Goal: Task Accomplishment & Management: Use online tool/utility

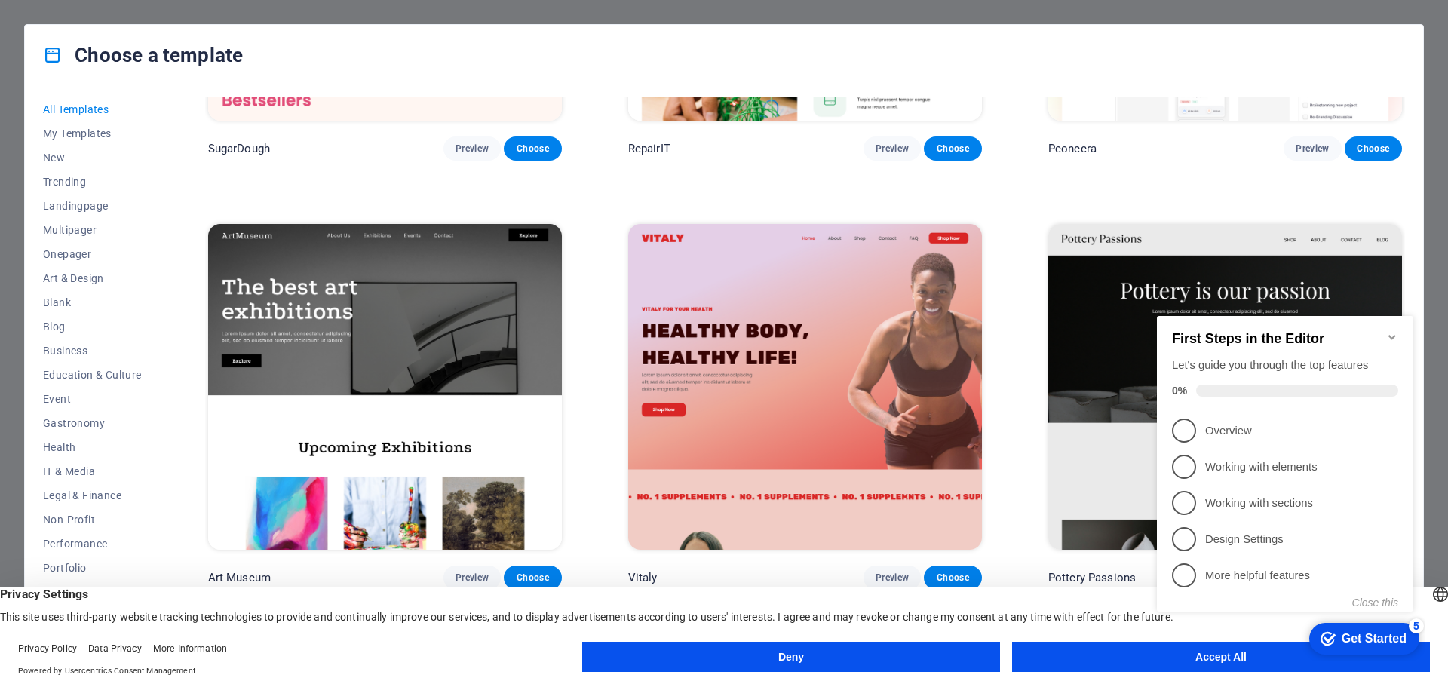
scroll to position [302, 0]
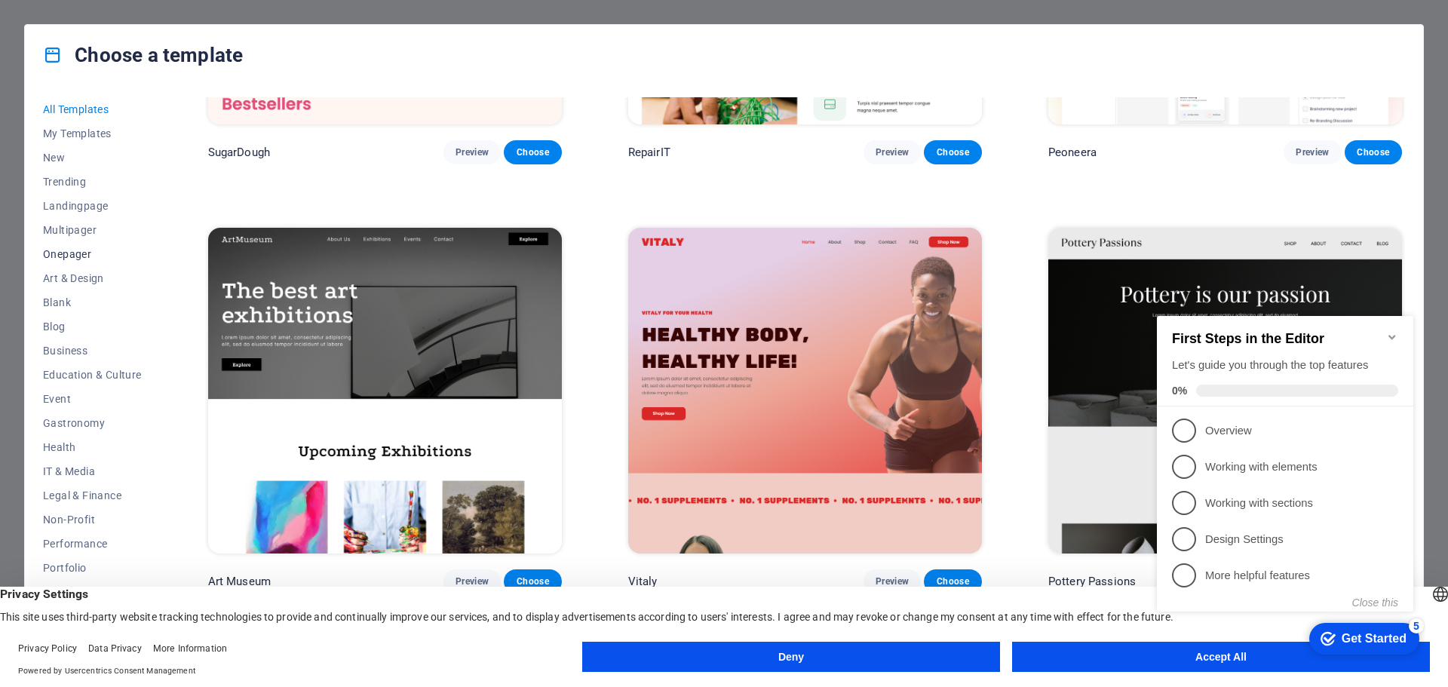
click at [81, 247] on button "Onepager" at bounding box center [92, 254] width 99 height 24
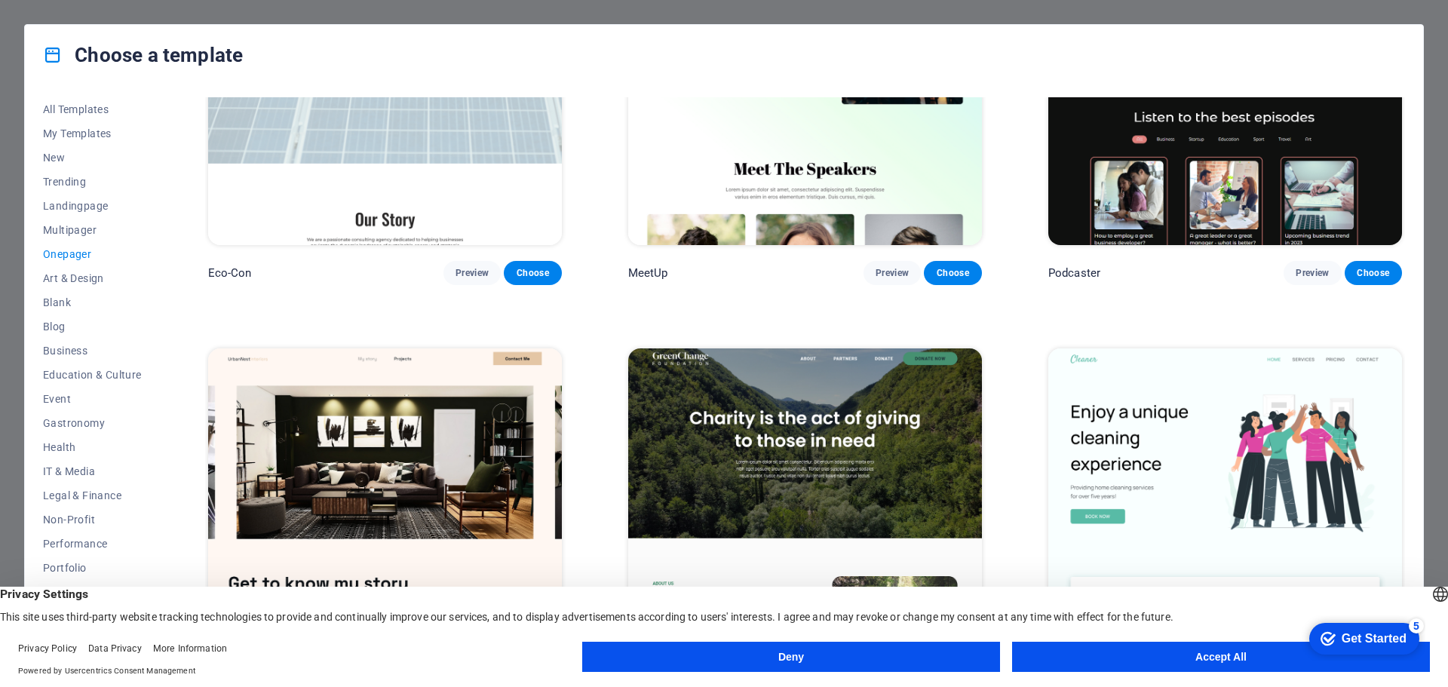
scroll to position [1207, 0]
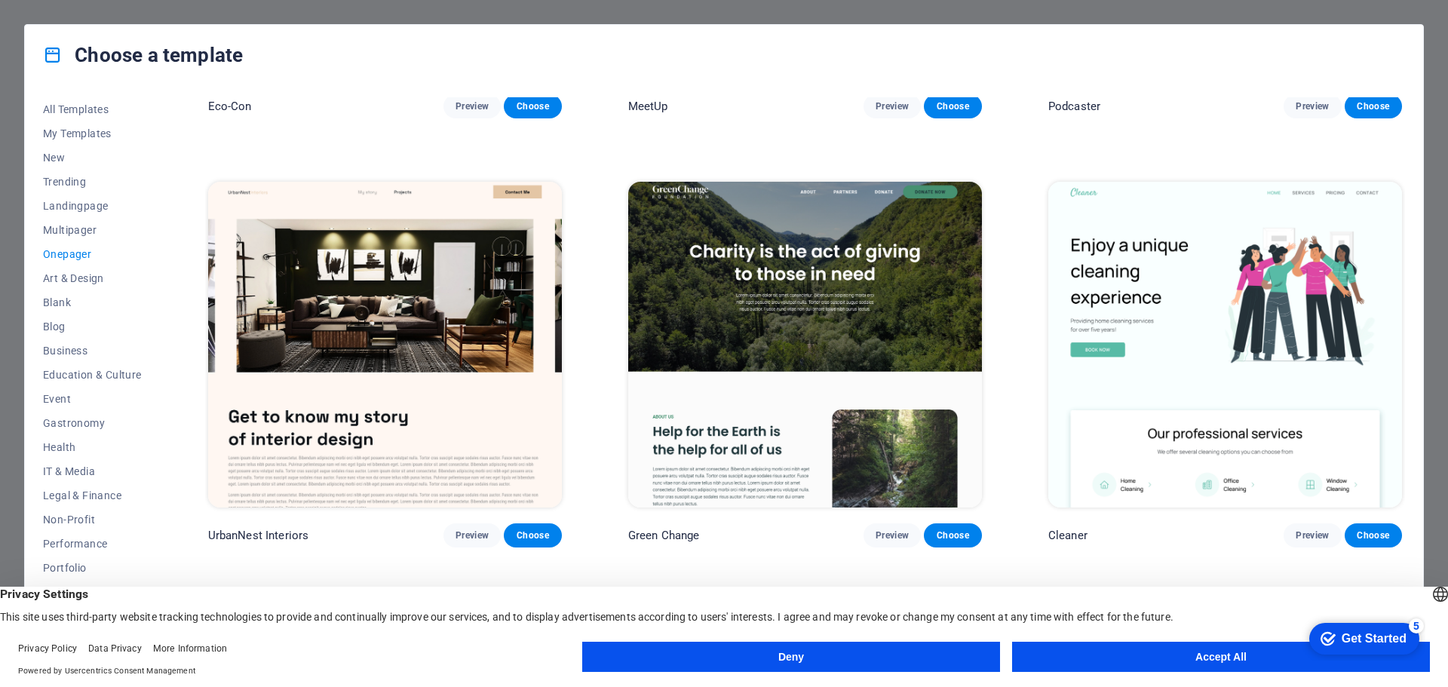
click at [1320, 10] on div "Choose a template All Templates My Templates New Trending Landingpage Multipage…" at bounding box center [724, 343] width 1448 height 687
click at [49, 13] on div "Choose a template All Templates My Templates New Trending Landingpage Multipage…" at bounding box center [724, 343] width 1448 height 687
click at [50, 51] on icon at bounding box center [53, 55] width 20 height 20
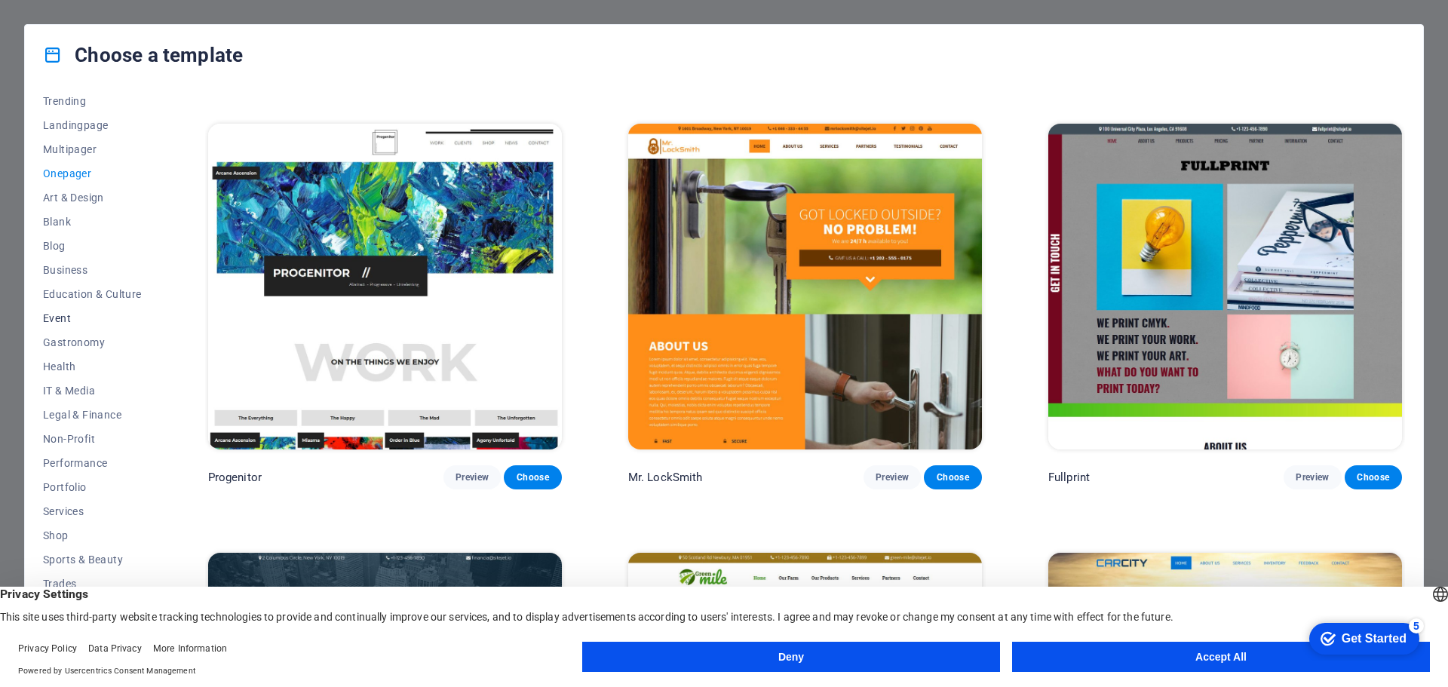
scroll to position [0, 0]
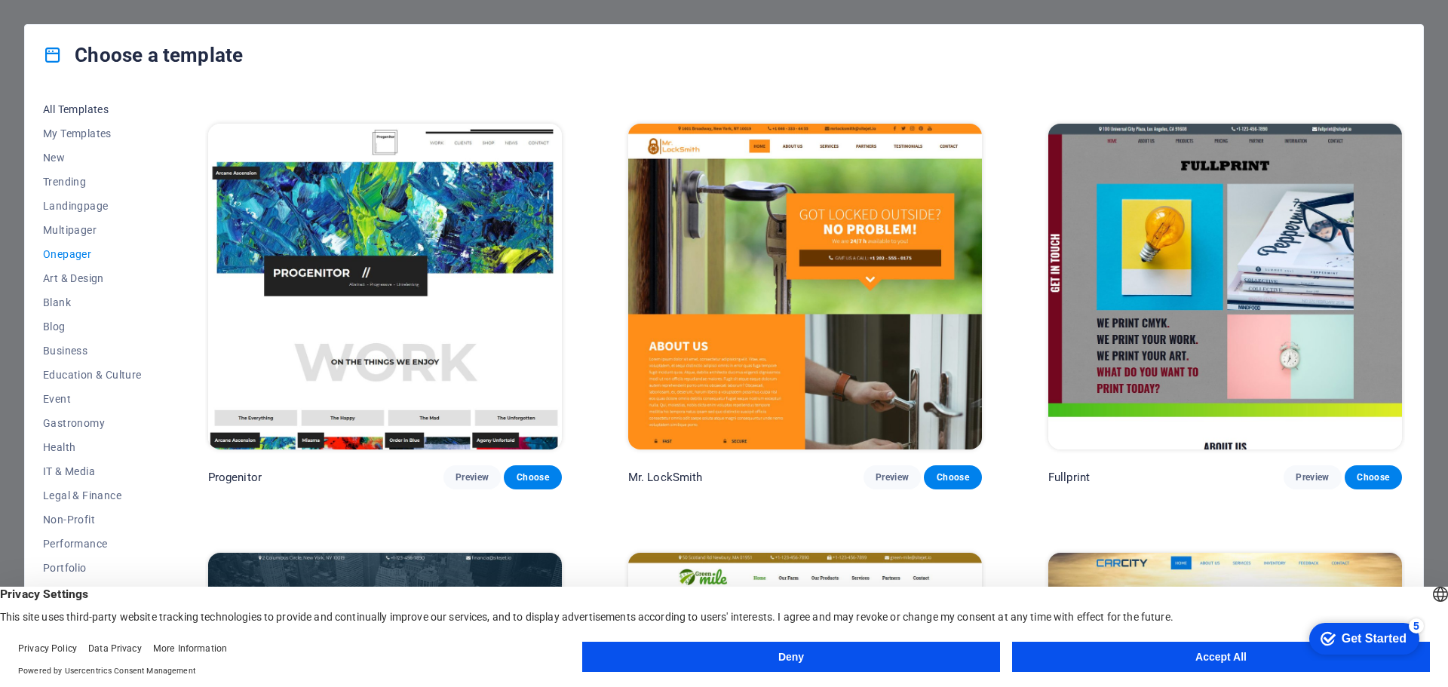
click at [100, 109] on span "All Templates" at bounding box center [92, 109] width 99 height 12
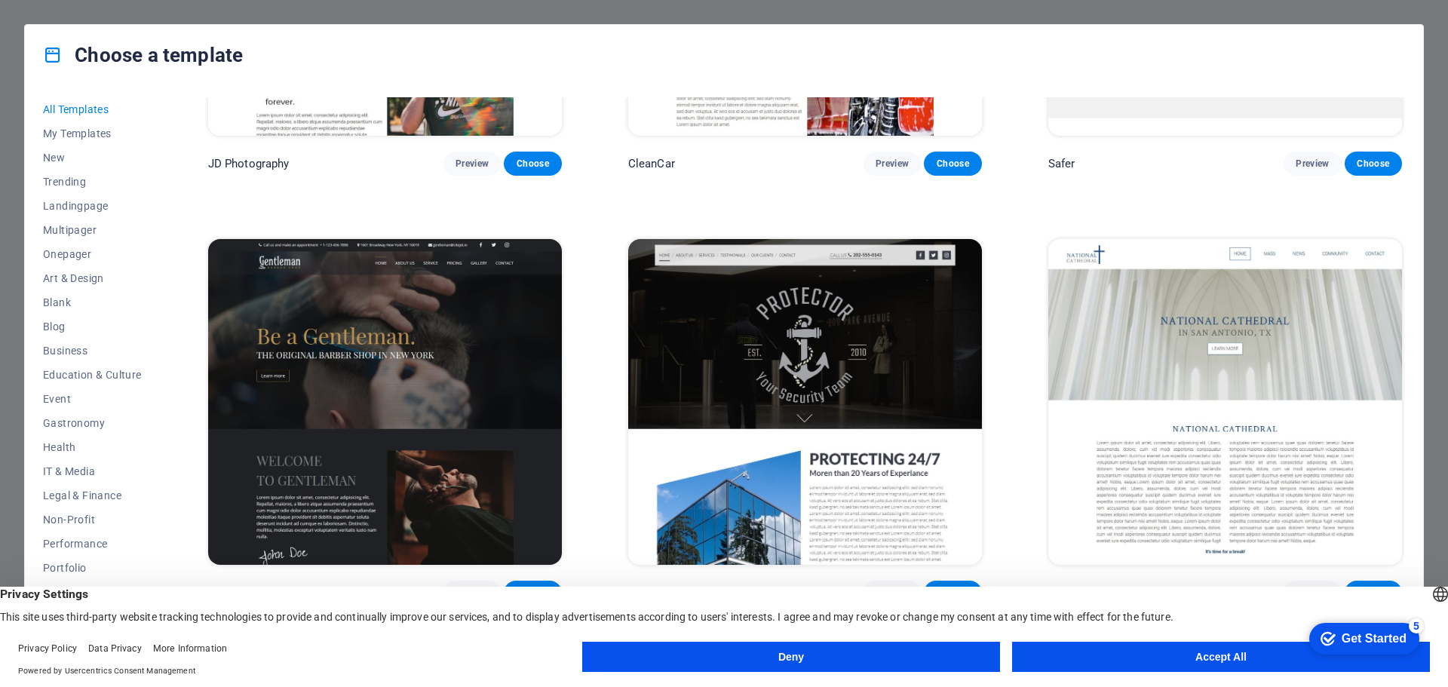
scroll to position [9154, 0]
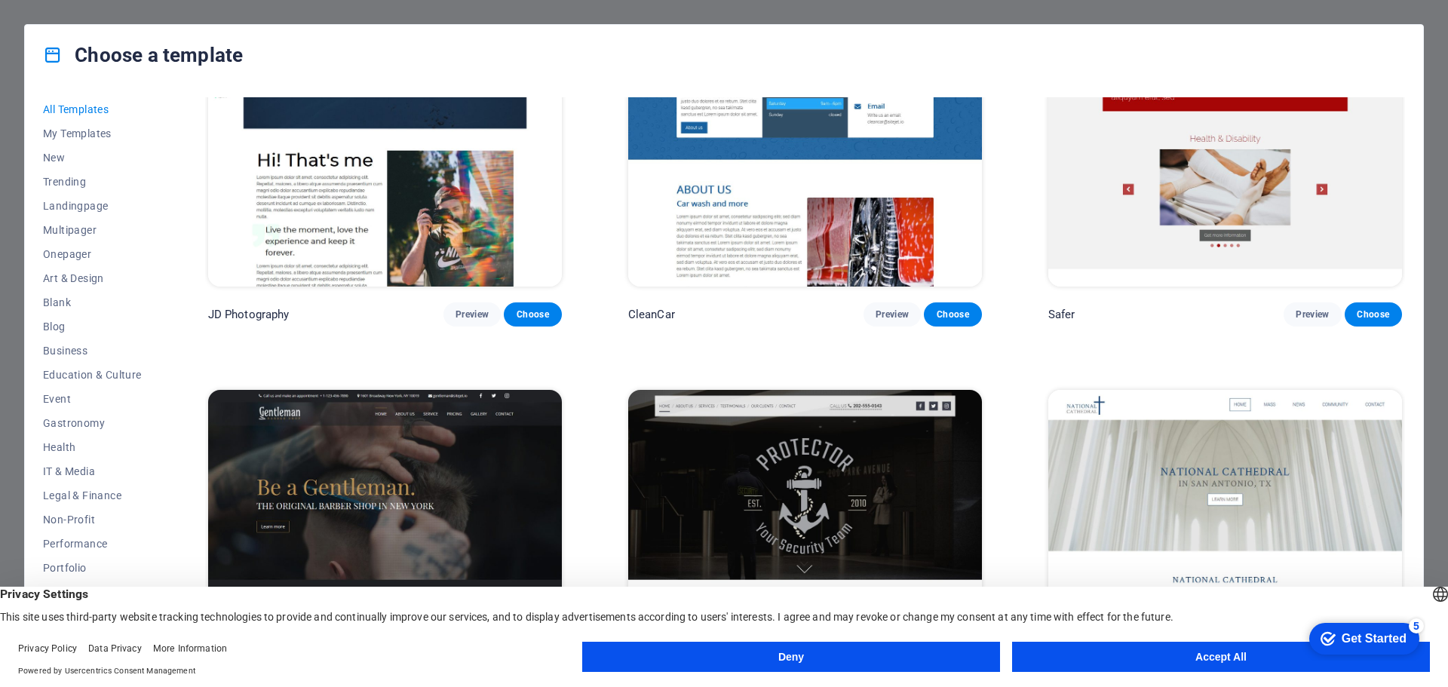
click at [1248, 652] on button "Accept All" at bounding box center [1221, 657] width 418 height 30
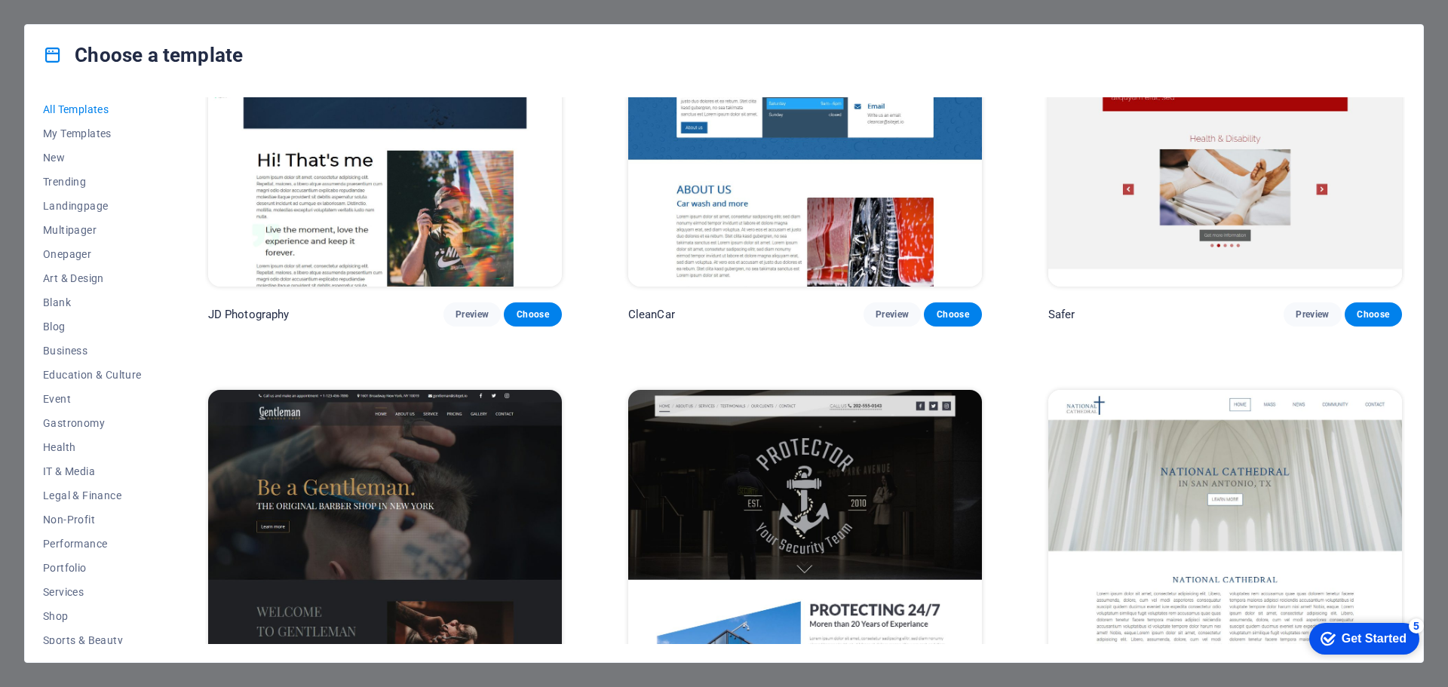
click at [1326, 17] on div "Choose a template All Templates My Templates New Trending Landingpage Multipage…" at bounding box center [724, 343] width 1448 height 687
click at [1404, 32] on div "Choose a template" at bounding box center [724, 55] width 1398 height 60
click at [61, 57] on icon at bounding box center [53, 55] width 20 height 20
click at [57, 28] on div "Choose a template" at bounding box center [724, 55] width 1398 height 60
click at [35, 14] on div "Choose a template All Templates My Templates New Trending Landingpage Multipage…" at bounding box center [724, 343] width 1448 height 687
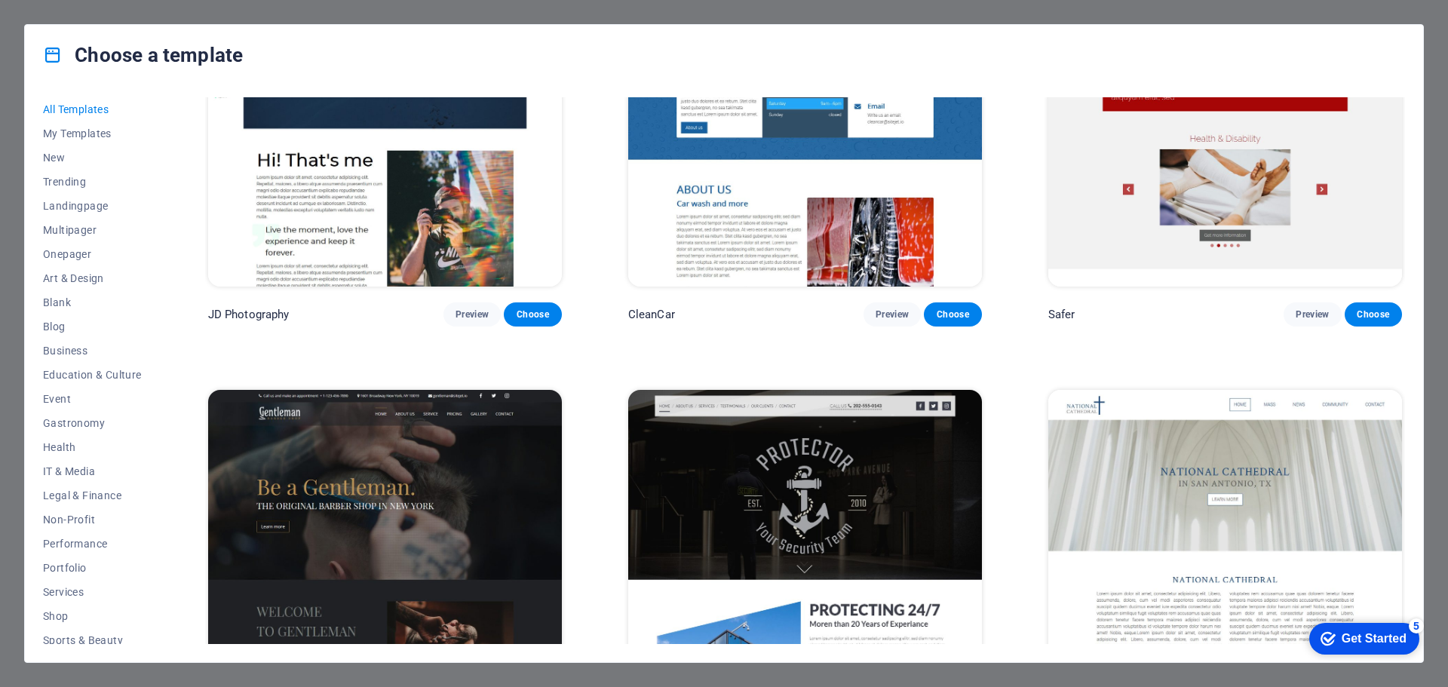
click at [35, 14] on div "Choose a template All Templates My Templates New Trending Landingpage Multipage…" at bounding box center [724, 343] width 1448 height 687
click at [35, 13] on div "Choose a template All Templates My Templates New Trending Landingpage Multipage…" at bounding box center [724, 343] width 1448 height 687
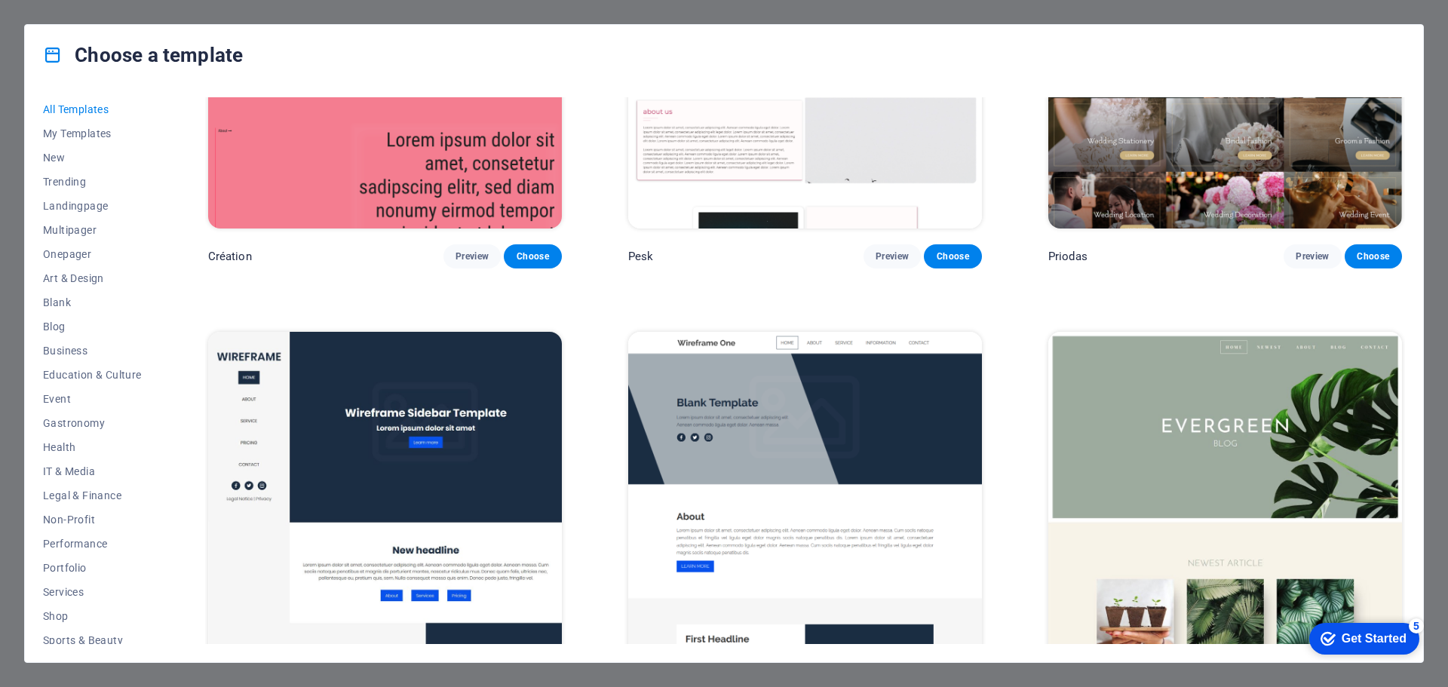
scroll to position [7721, 0]
